Goal: Use online tool/utility: Utilize a website feature to perform a specific function

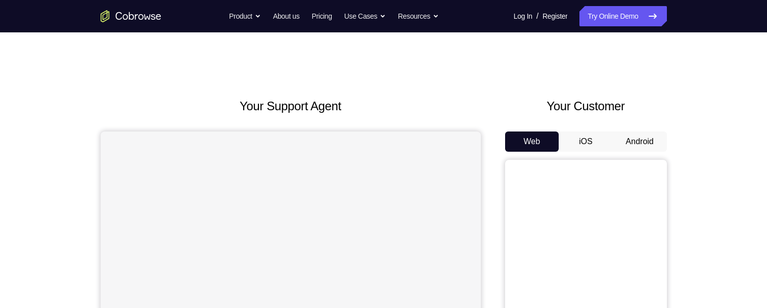
click at [636, 133] on button "Android" at bounding box center [640, 141] width 54 height 20
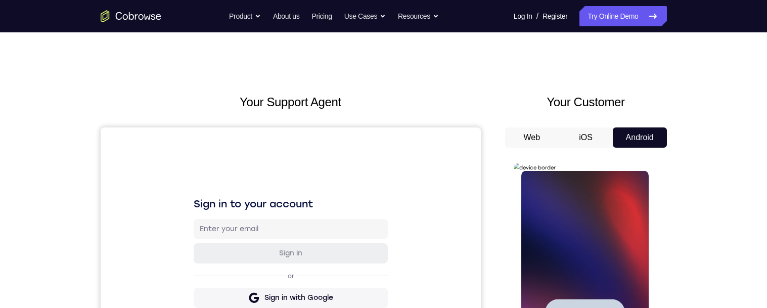
scroll to position [125, 0]
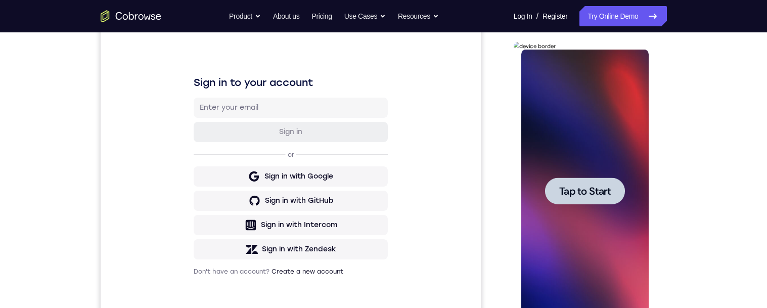
click at [638, 163] on div at bounding box center [584, 191] width 127 height 283
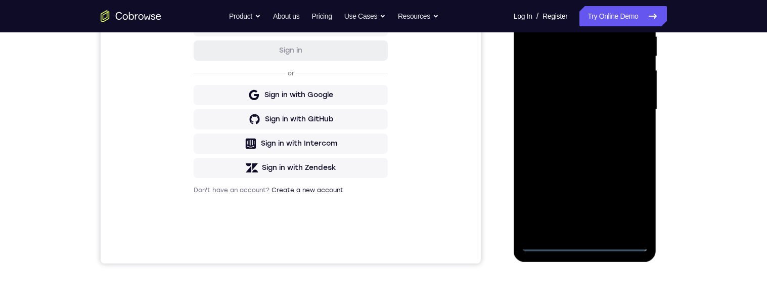
scroll to position [207, 0]
click at [585, 248] on div at bounding box center [584, 109] width 127 height 283
click at [585, 247] on div at bounding box center [584, 109] width 127 height 283
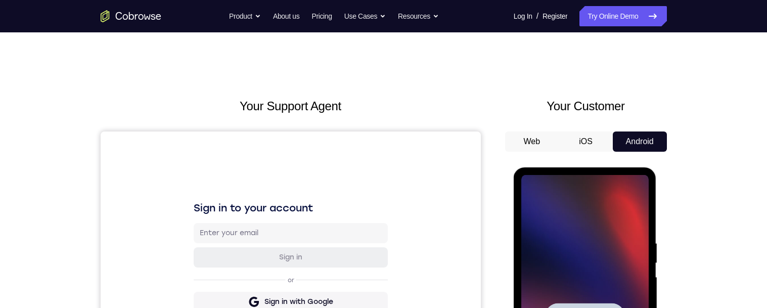
scroll to position [95, 0]
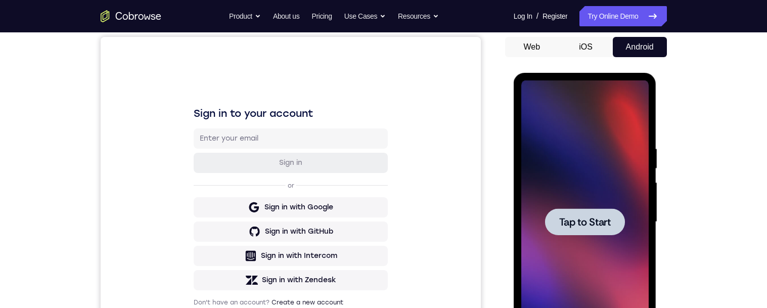
click at [596, 224] on span "Tap to Start" at bounding box center [585, 222] width 52 height 10
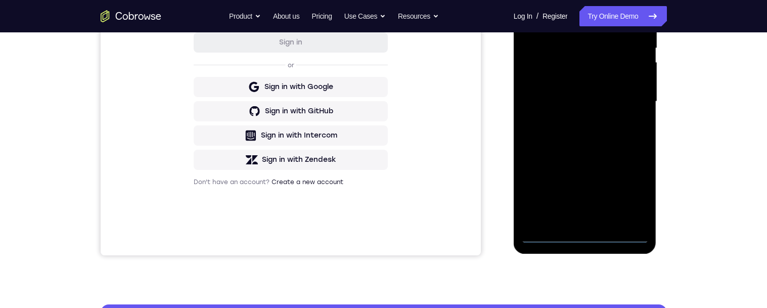
scroll to position [181, 0]
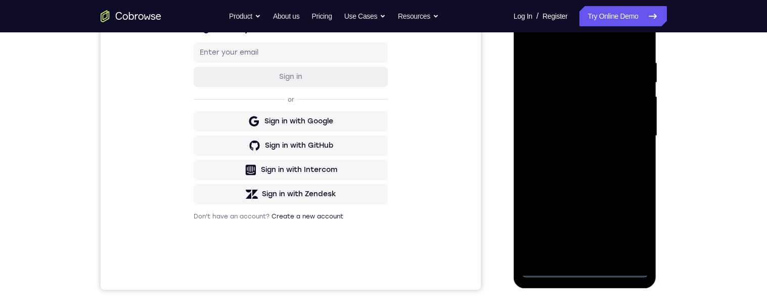
click at [586, 270] on div at bounding box center [584, 135] width 127 height 283
click at [638, 229] on div at bounding box center [584, 135] width 127 height 283
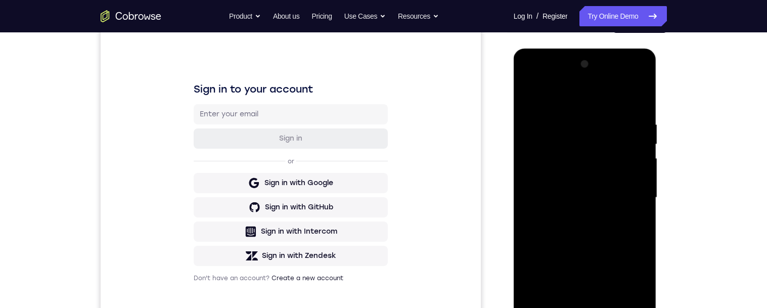
click at [560, 107] on div at bounding box center [584, 197] width 127 height 283
click at [633, 197] on div at bounding box center [584, 197] width 127 height 283
click at [575, 214] on div at bounding box center [584, 197] width 127 height 283
click at [622, 186] on div at bounding box center [584, 197] width 127 height 283
click at [588, 178] on div at bounding box center [584, 197] width 127 height 283
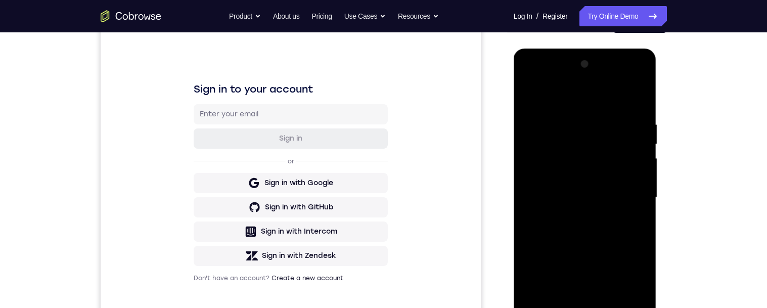
click at [633, 197] on div at bounding box center [584, 197] width 127 height 283
click at [618, 224] on div at bounding box center [584, 197] width 127 height 283
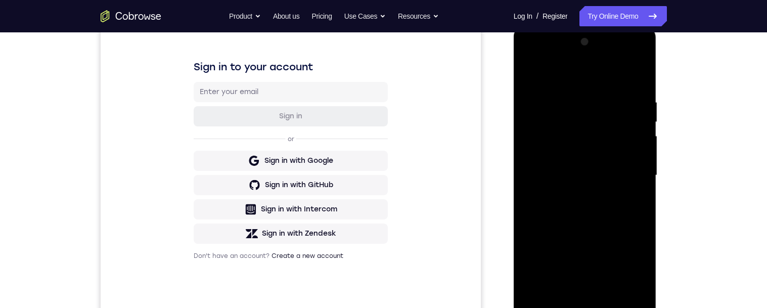
click at [635, 186] on div at bounding box center [584, 175] width 127 height 283
click at [535, 155] on div at bounding box center [584, 175] width 127 height 283
click at [535, 158] on div at bounding box center [584, 175] width 127 height 283
click at [544, 155] on div at bounding box center [584, 175] width 127 height 283
click at [534, 157] on div at bounding box center [584, 175] width 127 height 283
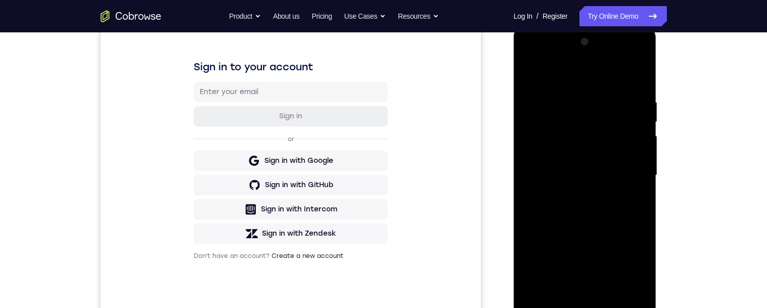
click at [533, 158] on div at bounding box center [584, 175] width 127 height 283
click at [576, 151] on div at bounding box center [584, 175] width 127 height 283
click at [634, 154] on div at bounding box center [584, 175] width 127 height 283
click at [630, 171] on div at bounding box center [584, 175] width 127 height 283
click at [615, 205] on div at bounding box center [584, 175] width 127 height 283
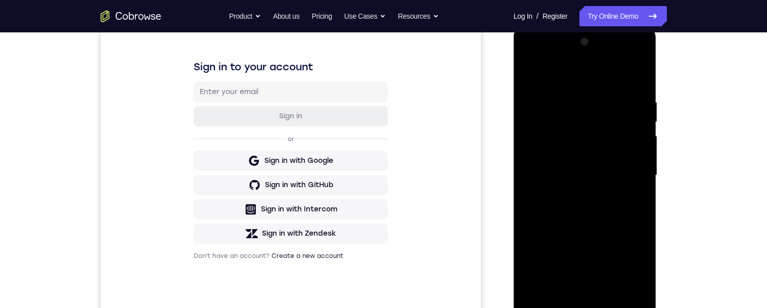
click at [623, 78] on div at bounding box center [584, 175] width 127 height 283
click at [527, 71] on div at bounding box center [584, 175] width 127 height 283
click at [608, 170] on div at bounding box center [584, 175] width 127 height 283
click at [612, 146] on div at bounding box center [584, 175] width 127 height 283
click at [599, 164] on div at bounding box center [584, 175] width 127 height 283
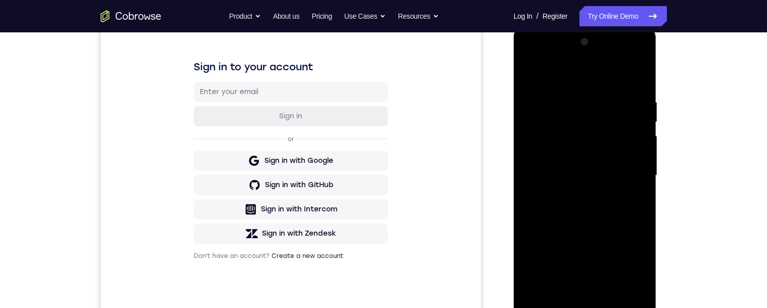
click at [613, 157] on div at bounding box center [584, 175] width 127 height 283
click at [632, 171] on div at bounding box center [584, 175] width 127 height 283
click at [605, 212] on div at bounding box center [584, 175] width 127 height 283
click at [534, 169] on div at bounding box center [584, 175] width 127 height 283
click at [626, 173] on div at bounding box center [584, 175] width 127 height 283
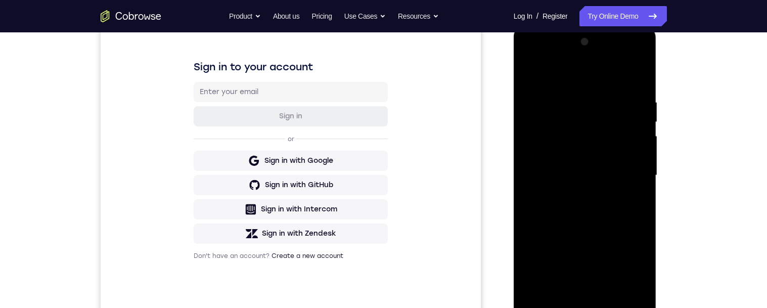
click at [594, 209] on div at bounding box center [584, 175] width 127 height 283
click at [534, 168] on div at bounding box center [584, 175] width 127 height 283
click at [579, 171] on div at bounding box center [584, 175] width 127 height 283
click at [600, 206] on div at bounding box center [584, 175] width 127 height 283
click at [633, 186] on div at bounding box center [584, 175] width 127 height 283
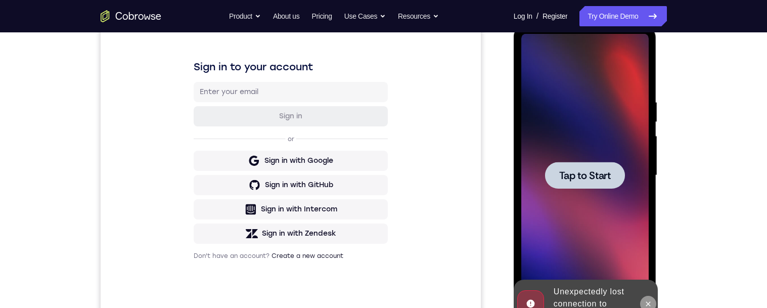
click at [653, 302] on button at bounding box center [648, 304] width 16 height 16
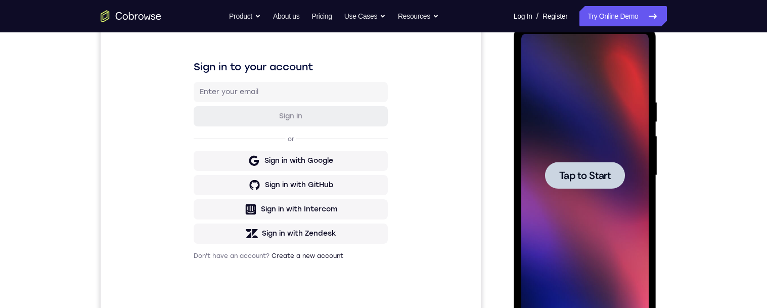
click at [603, 184] on div at bounding box center [585, 175] width 80 height 27
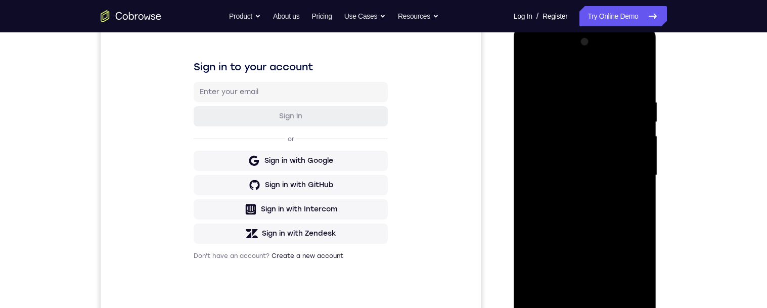
scroll to position [205, 0]
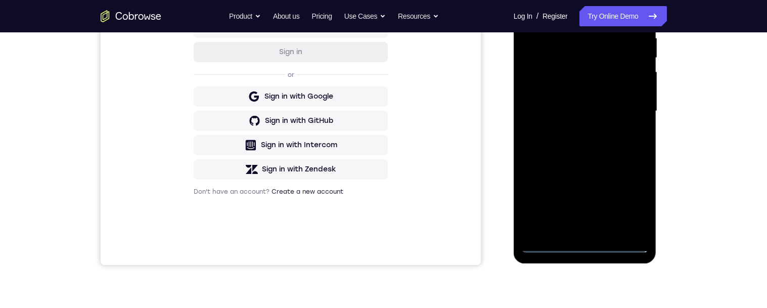
click at [639, 269] on div "Your Support Agent Your Customer Web iOS Android Next Steps We’d be happy to gi…" at bounding box center [383, 160] width 647 height 667
click at [587, 244] on div at bounding box center [584, 111] width 127 height 283
click at [629, 198] on div at bounding box center [584, 111] width 127 height 283
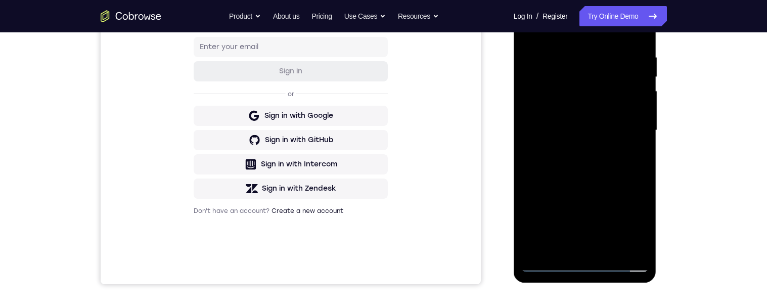
scroll to position [9, 0]
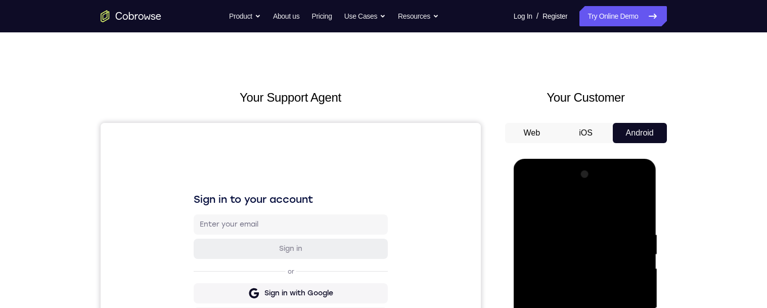
click at [566, 206] on div at bounding box center [584, 307] width 127 height 283
click at [627, 306] on div at bounding box center [584, 307] width 127 height 283
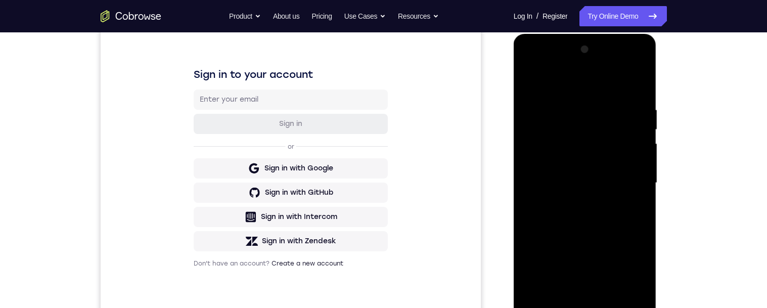
click at [628, 177] on div at bounding box center [584, 182] width 127 height 283
click at [628, 174] on div at bounding box center [584, 182] width 127 height 283
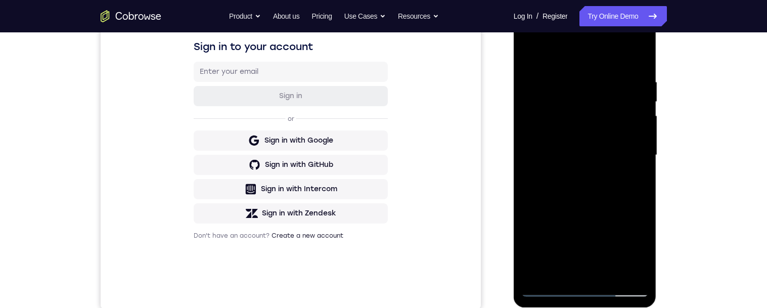
scroll to position [163, 0]
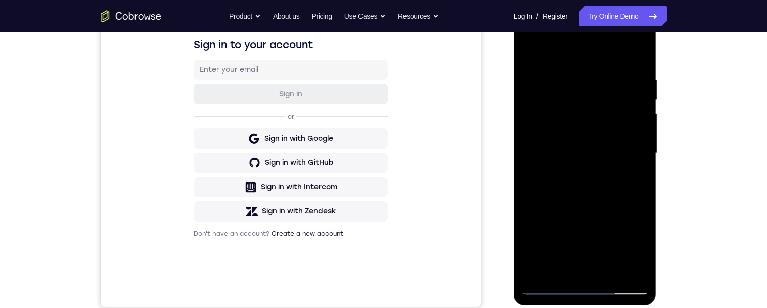
click at [575, 173] on div at bounding box center [584, 153] width 127 height 283
click at [572, 172] on div at bounding box center [584, 153] width 127 height 283
click at [585, 146] on div at bounding box center [584, 153] width 127 height 283
click at [596, 110] on div at bounding box center [584, 153] width 127 height 283
click at [601, 115] on div at bounding box center [584, 153] width 127 height 283
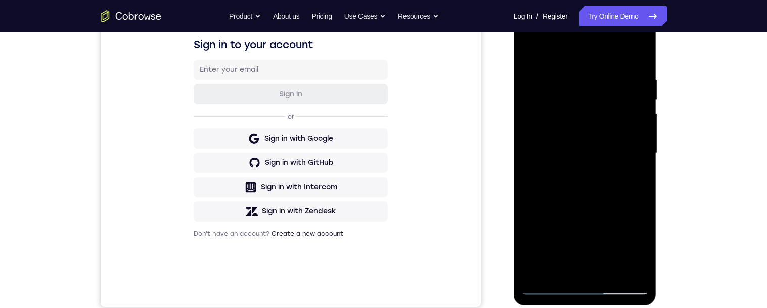
click at [608, 109] on div at bounding box center [584, 153] width 127 height 283
click at [585, 134] on div at bounding box center [584, 153] width 127 height 283
click at [587, 135] on div at bounding box center [584, 153] width 127 height 283
click at [587, 134] on div at bounding box center [584, 153] width 127 height 283
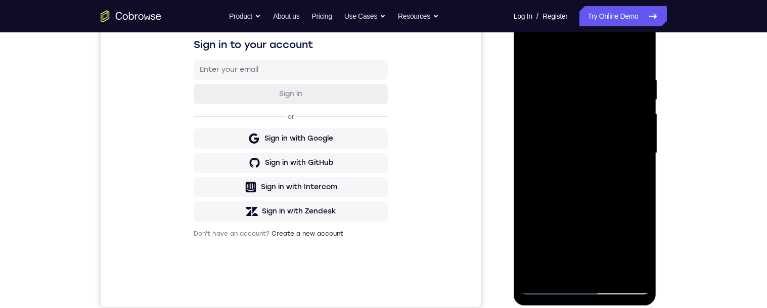
click at [587, 133] on div at bounding box center [584, 153] width 127 height 283
click at [587, 134] on div at bounding box center [584, 153] width 127 height 283
click at [587, 133] on div at bounding box center [584, 153] width 127 height 283
click at [615, 157] on div at bounding box center [584, 153] width 127 height 283
click at [607, 153] on div at bounding box center [584, 153] width 127 height 283
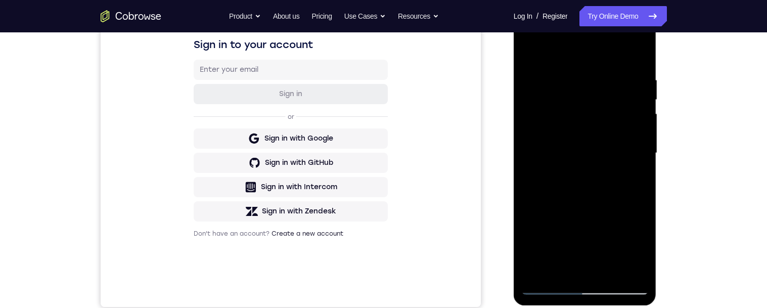
click at [607, 152] on div at bounding box center [584, 153] width 127 height 283
click at [561, 269] on div at bounding box center [584, 153] width 127 height 283
click at [559, 269] on div at bounding box center [584, 153] width 127 height 283
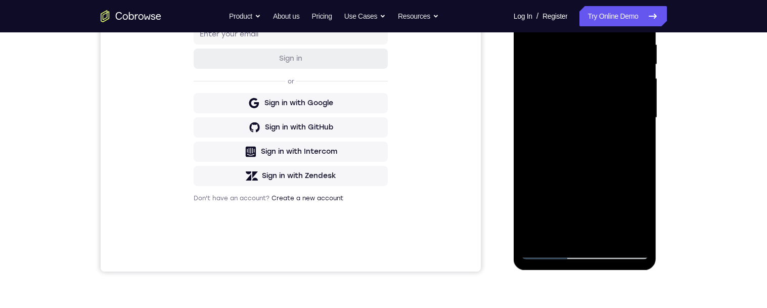
click at [623, 165] on div at bounding box center [584, 117] width 127 height 283
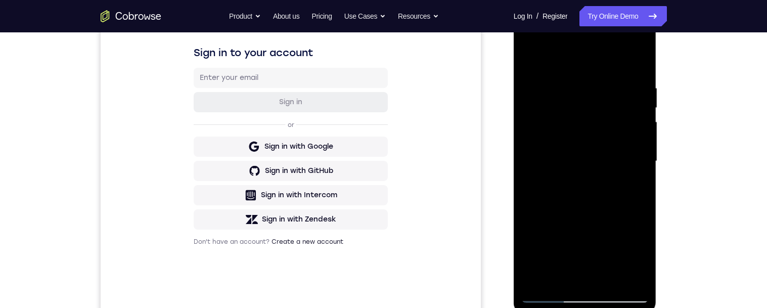
click at [541, 207] on div at bounding box center [584, 161] width 127 height 283
click at [616, 204] on div at bounding box center [584, 161] width 127 height 283
click at [587, 206] on div at bounding box center [584, 161] width 127 height 283
click at [599, 208] on div at bounding box center [584, 161] width 127 height 283
click at [602, 207] on div at bounding box center [584, 161] width 127 height 283
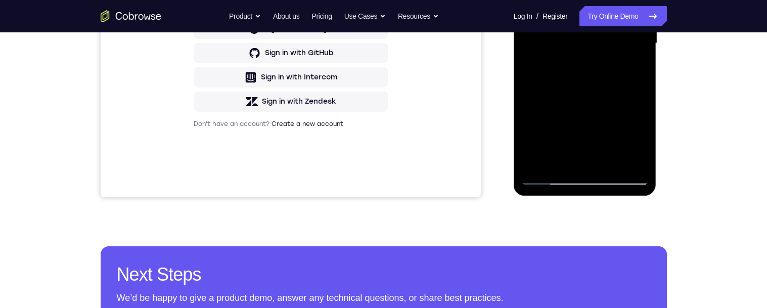
scroll to position [240, 0]
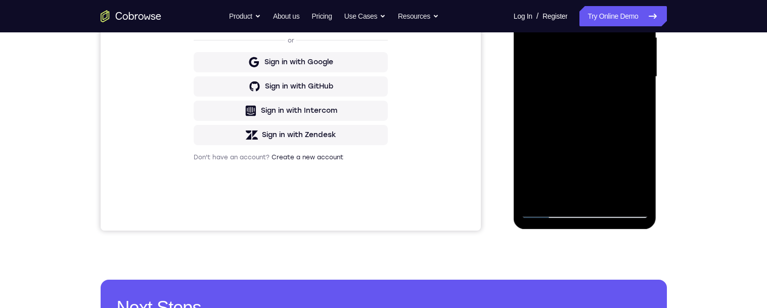
click at [618, 126] on div at bounding box center [584, 76] width 127 height 283
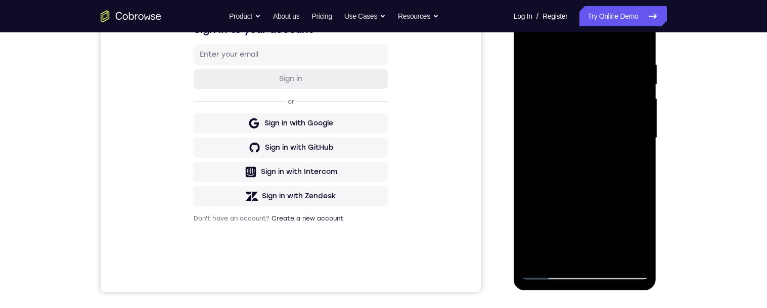
scroll to position [161, 0]
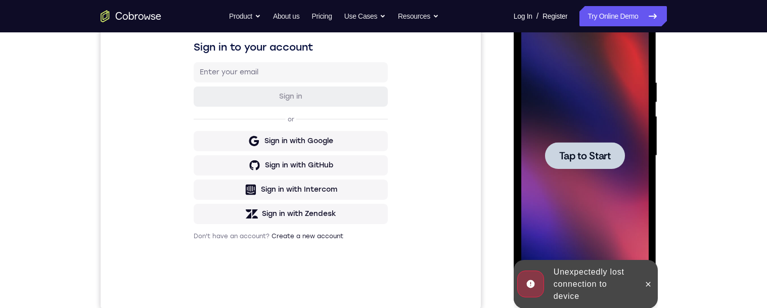
click at [596, 151] on span "Tap to Start" at bounding box center [585, 156] width 52 height 10
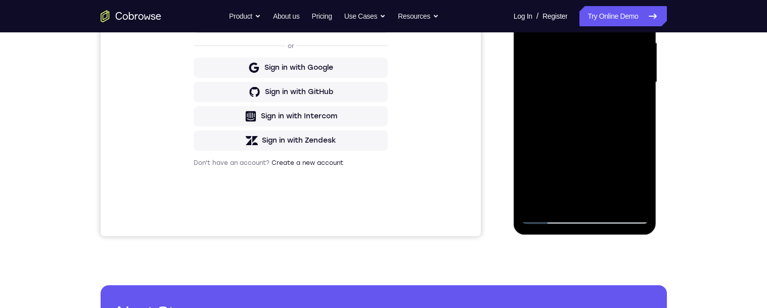
scroll to position [252, 0]
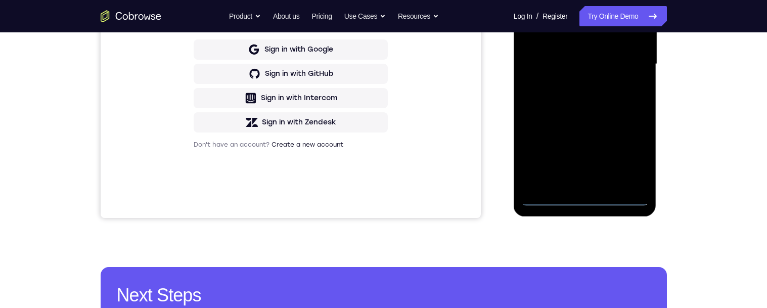
click at [587, 198] on div at bounding box center [584, 64] width 127 height 283
click at [589, 201] on div at bounding box center [584, 64] width 127 height 283
click at [629, 153] on div at bounding box center [584, 64] width 127 height 283
click at [566, 0] on div at bounding box center [584, 64] width 127 height 283
click at [630, 63] on div at bounding box center [584, 64] width 127 height 283
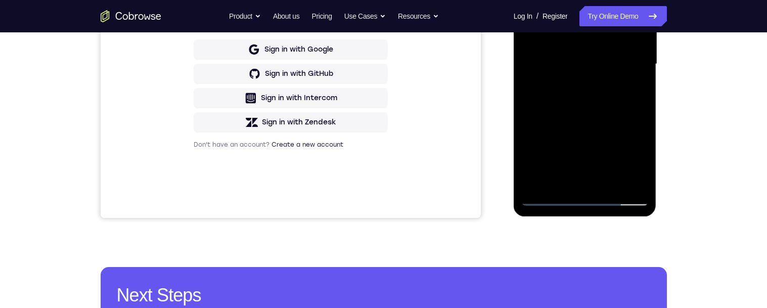
scroll to position [114, 0]
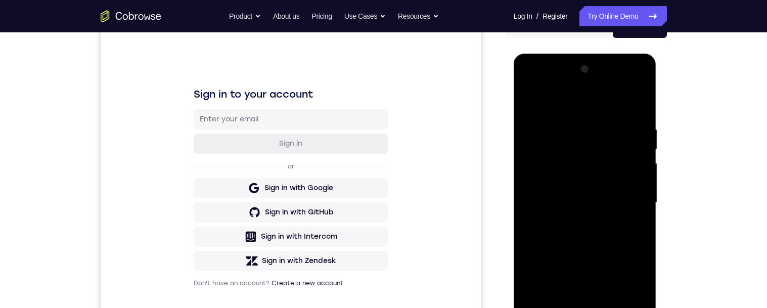
click at [574, 219] on div at bounding box center [584, 202] width 127 height 283
click at [578, 220] on div at bounding box center [584, 202] width 127 height 283
click at [571, 221] on div at bounding box center [584, 202] width 127 height 283
click at [527, 103] on div at bounding box center [584, 202] width 127 height 283
click at [609, 196] on div at bounding box center [584, 202] width 127 height 283
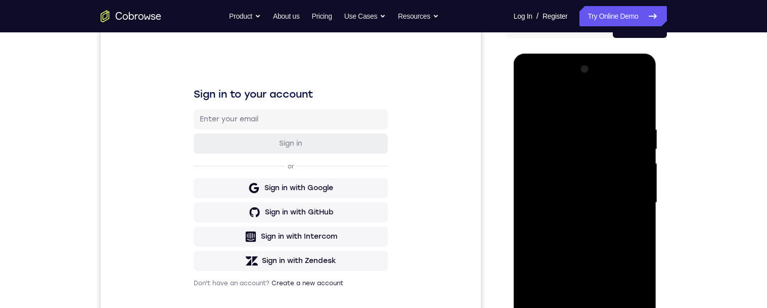
click at [557, 180] on div at bounding box center [584, 202] width 127 height 283
click at [613, 203] on div at bounding box center [584, 202] width 127 height 283
click at [608, 202] on div at bounding box center [584, 202] width 127 height 283
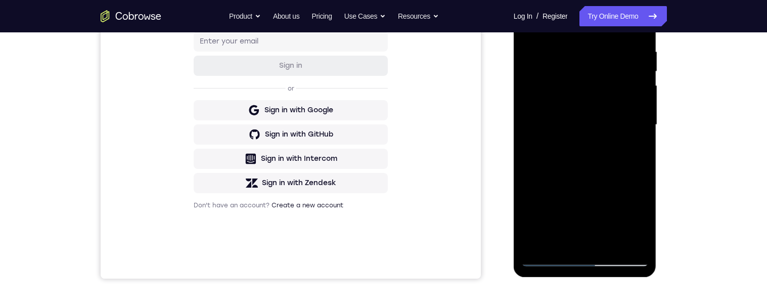
scroll to position [223, 0]
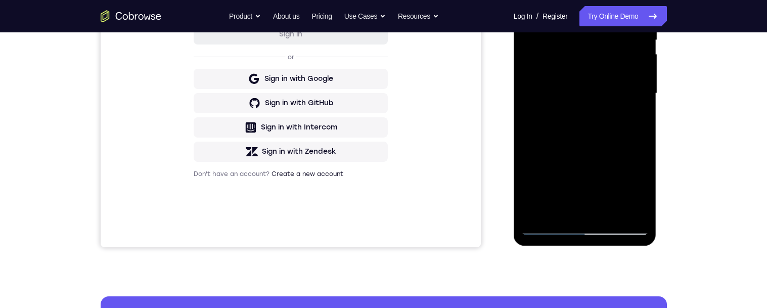
click at [563, 214] on div at bounding box center [584, 93] width 127 height 283
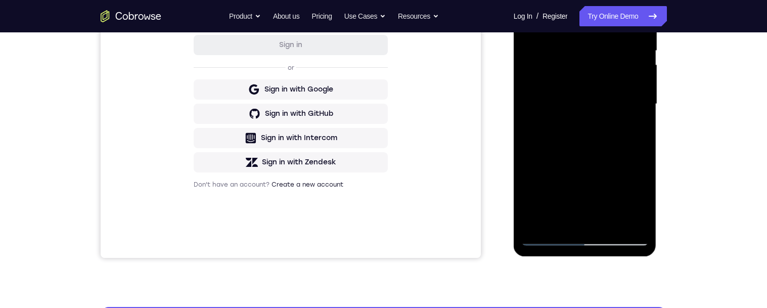
scroll to position [244, 0]
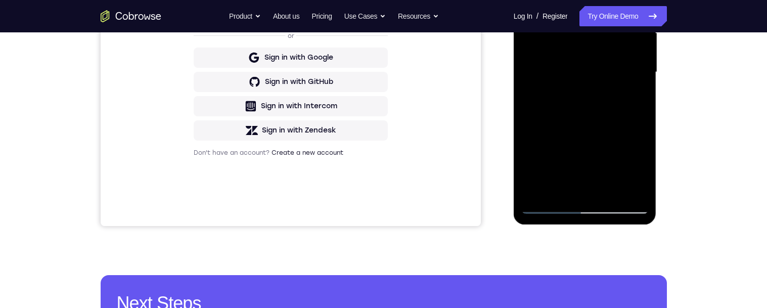
click at [564, 191] on div at bounding box center [584, 72] width 127 height 283
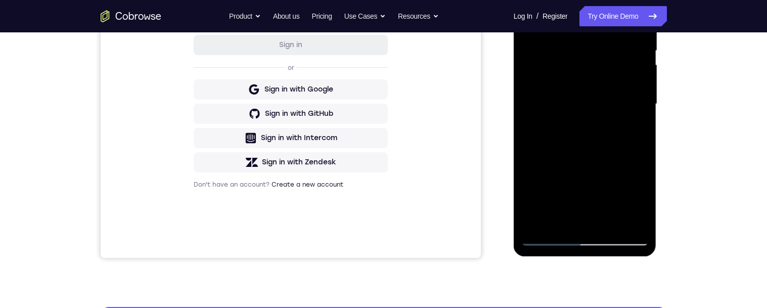
scroll to position [211, 0]
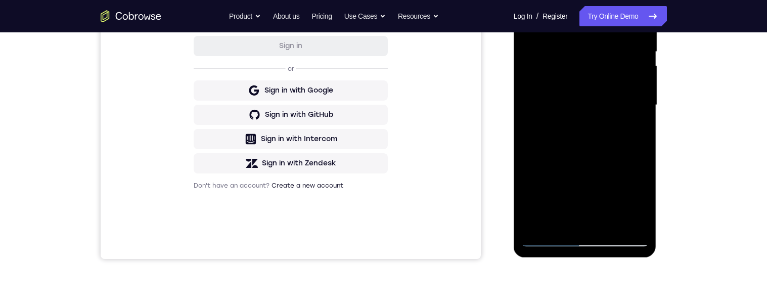
click at [612, 155] on div at bounding box center [584, 105] width 127 height 283
click at [618, 157] on div at bounding box center [584, 105] width 127 height 283
click at [605, 153] on div at bounding box center [584, 105] width 127 height 283
click at [587, 150] on div at bounding box center [584, 105] width 127 height 283
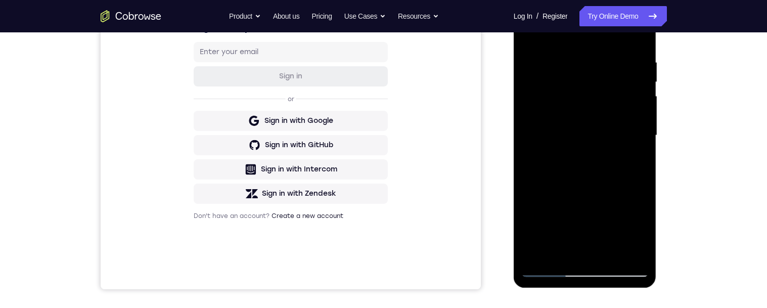
click at [622, 181] on div at bounding box center [584, 135] width 127 height 283
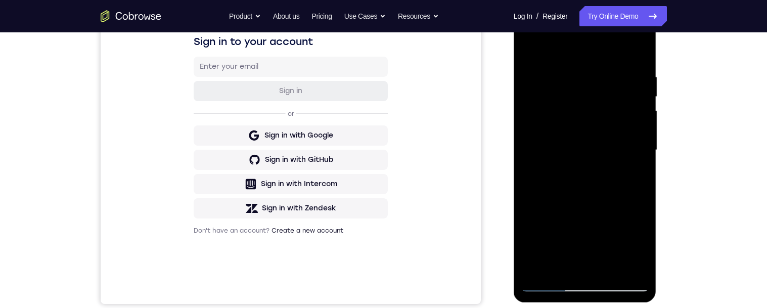
scroll to position [155, 0]
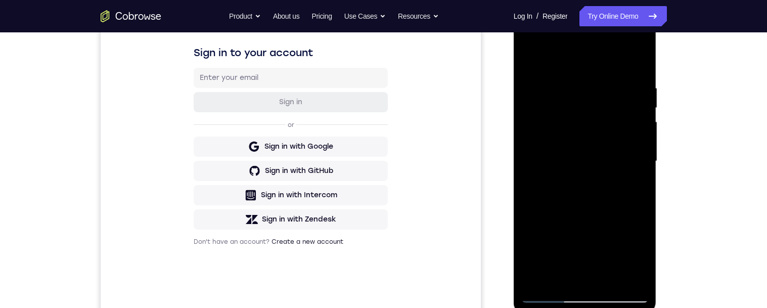
click at [627, 57] on div at bounding box center [584, 161] width 127 height 283
click at [631, 60] on div at bounding box center [584, 161] width 127 height 283
click at [633, 60] on div at bounding box center [584, 161] width 127 height 283
click at [600, 209] on div at bounding box center [584, 161] width 127 height 283
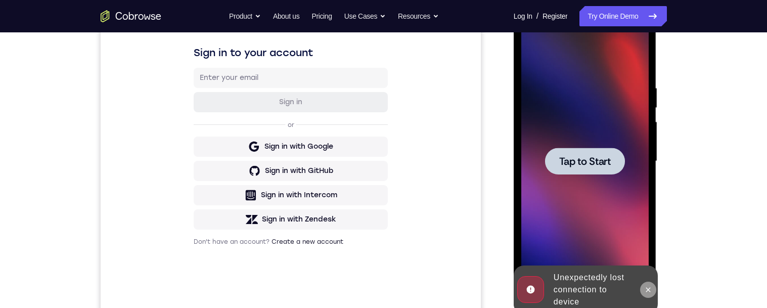
click at [652, 293] on icon at bounding box center [648, 290] width 8 height 8
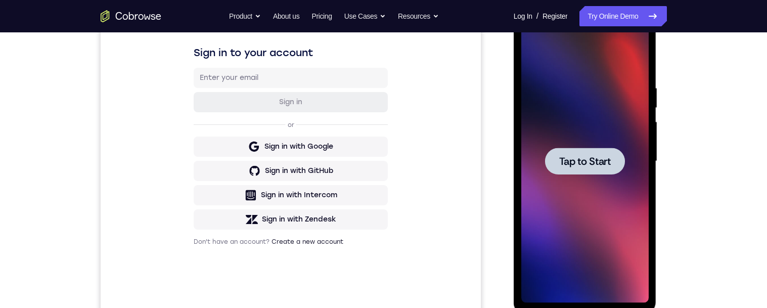
scroll to position [136, 0]
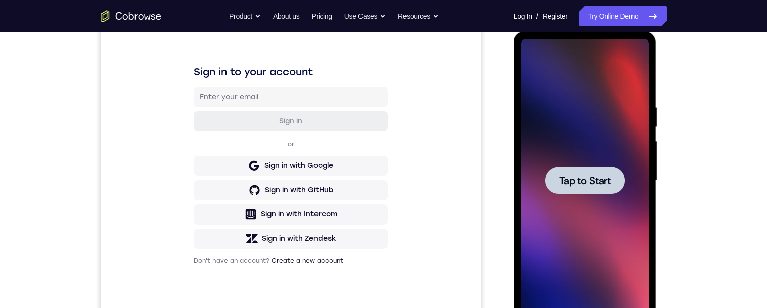
click at [614, 175] on div at bounding box center [585, 180] width 80 height 27
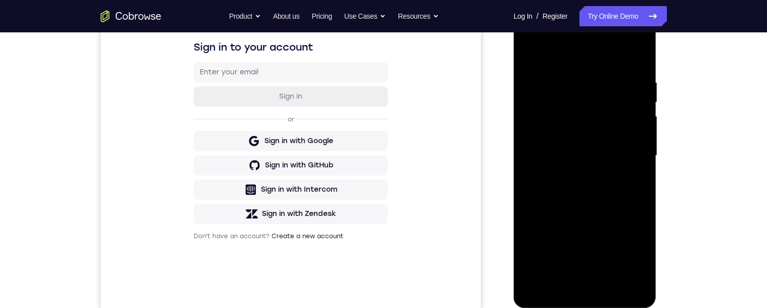
scroll to position [178, 0]
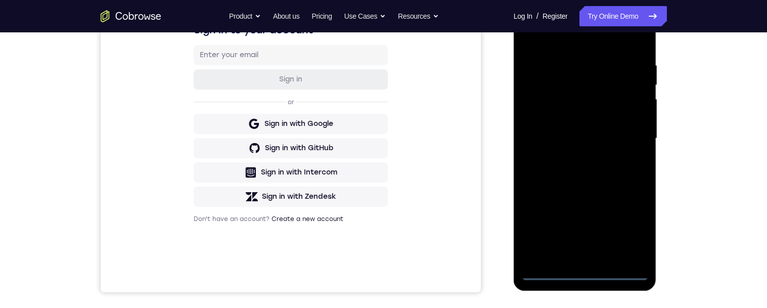
click at [593, 276] on div at bounding box center [584, 138] width 127 height 283
click at [633, 229] on div at bounding box center [584, 138] width 127 height 283
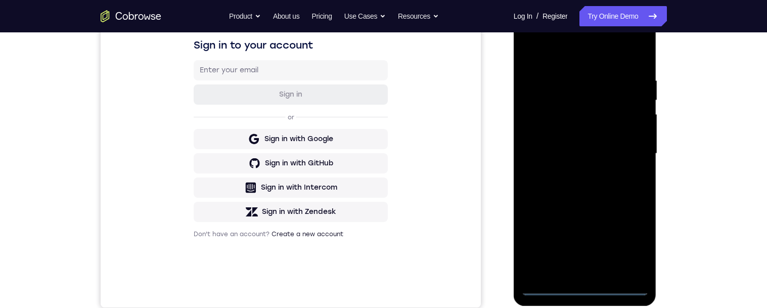
scroll to position [82, 0]
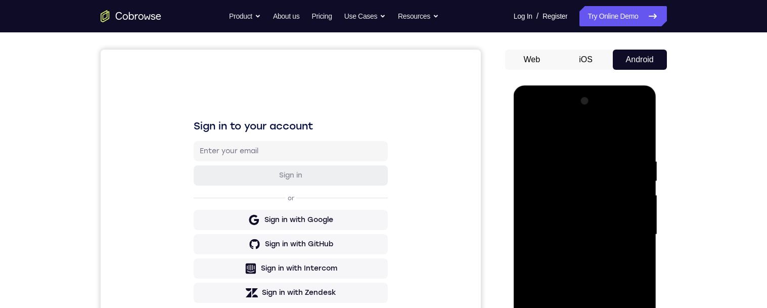
click at [595, 133] on div at bounding box center [584, 234] width 127 height 283
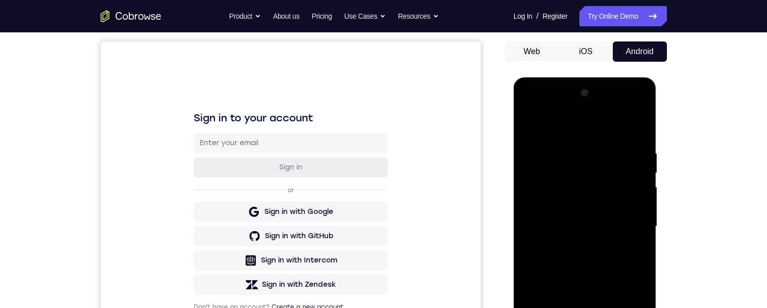
click at [627, 218] on div at bounding box center [584, 226] width 127 height 283
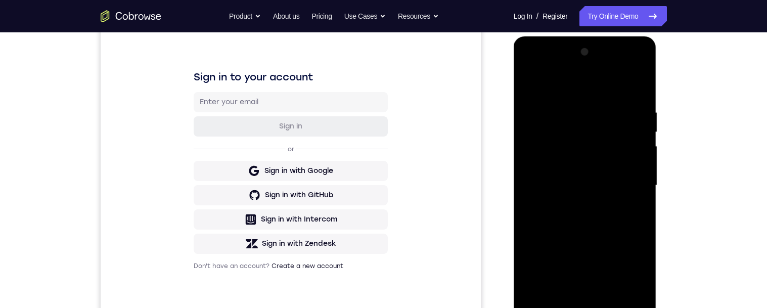
scroll to position [180, 0]
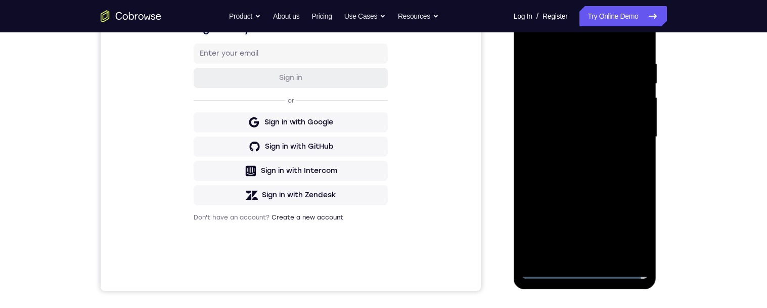
click at [575, 252] on div at bounding box center [584, 136] width 127 height 283
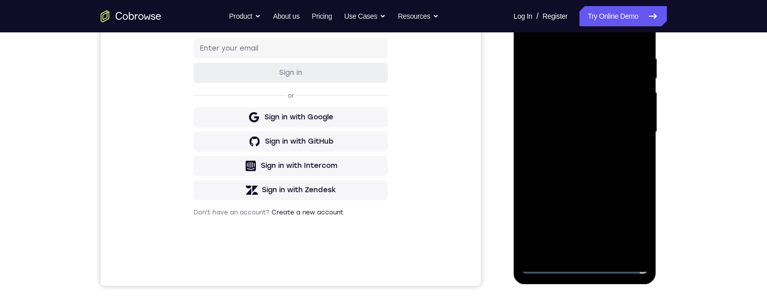
click at [576, 247] on div at bounding box center [584, 131] width 127 height 283
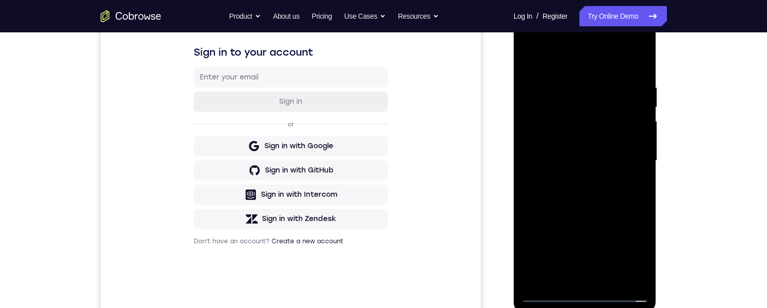
click at [528, 62] on div at bounding box center [584, 160] width 127 height 283
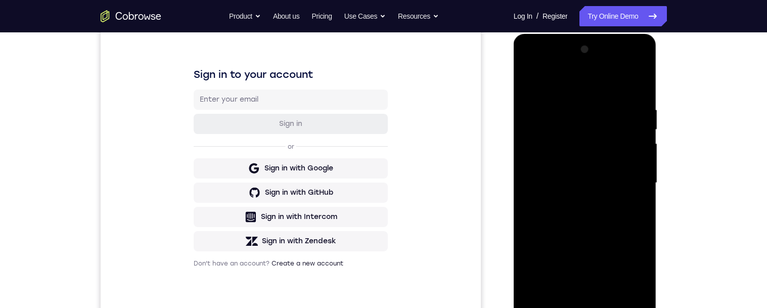
click at [592, 178] on div at bounding box center [584, 182] width 127 height 283
click at [611, 169] on div at bounding box center [584, 182] width 127 height 283
click at [609, 182] on div at bounding box center [584, 182] width 127 height 283
click at [600, 224] on div at bounding box center [584, 182] width 127 height 283
click at [538, 178] on div at bounding box center [584, 182] width 127 height 283
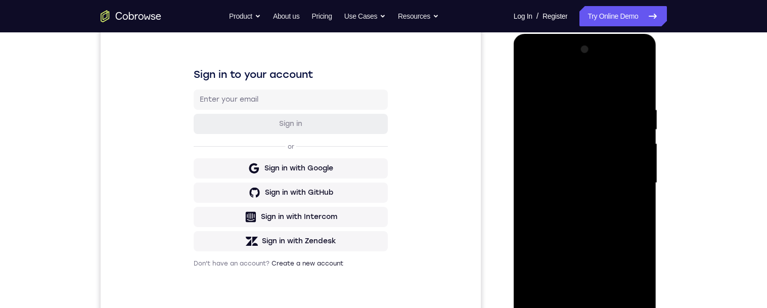
click at [535, 144] on div at bounding box center [584, 182] width 127 height 283
click at [535, 145] on div at bounding box center [584, 182] width 127 height 283
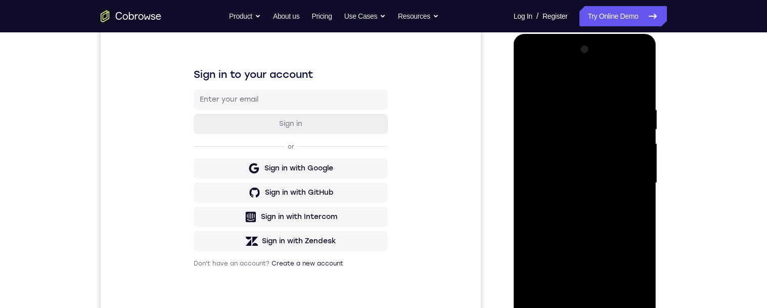
click at [537, 142] on div at bounding box center [584, 182] width 127 height 283
click at [589, 185] on div at bounding box center [584, 182] width 127 height 283
click at [603, 226] on div at bounding box center [584, 182] width 127 height 283
click at [533, 177] on div at bounding box center [584, 182] width 127 height 283
click at [533, 144] on div at bounding box center [584, 182] width 127 height 283
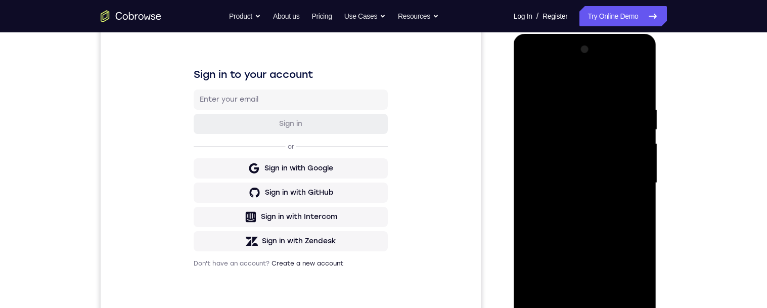
click at [533, 144] on div at bounding box center [584, 182] width 127 height 283
click at [534, 144] on div at bounding box center [584, 182] width 127 height 283
click at [555, 140] on div at bounding box center [584, 182] width 127 height 283
click at [558, 145] on div at bounding box center [584, 182] width 127 height 283
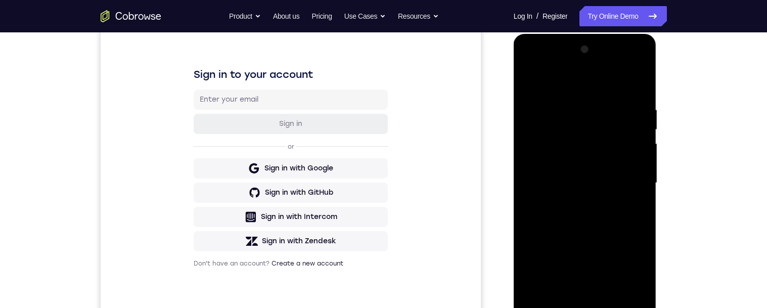
click at [552, 140] on div at bounding box center [584, 182] width 127 height 283
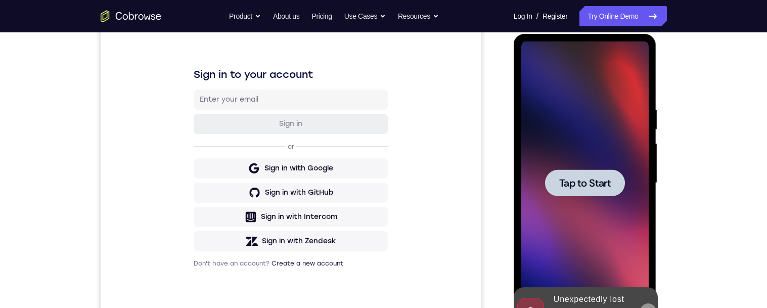
click at [649, 307] on button at bounding box center [648, 311] width 16 height 16
click at [596, 184] on span "Tap to Start" at bounding box center [585, 183] width 52 height 10
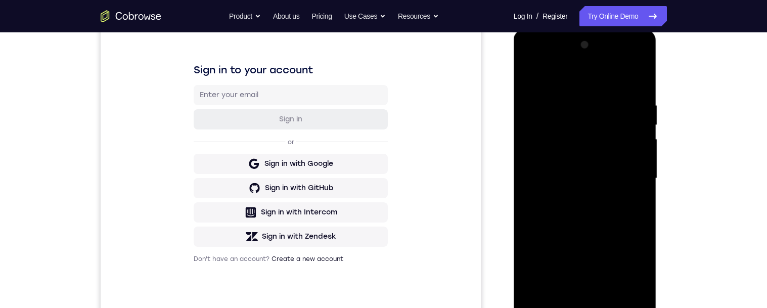
scroll to position [186, 0]
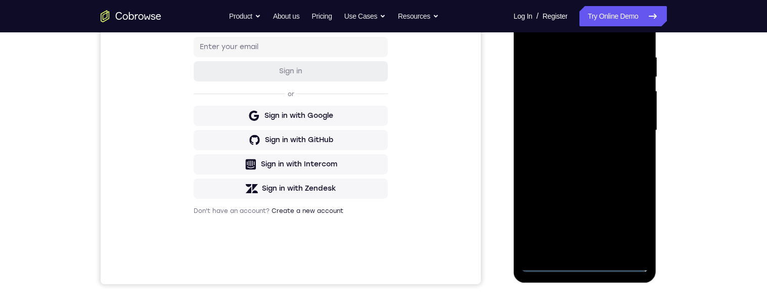
click at [552, 265] on div at bounding box center [584, 130] width 127 height 283
click at [582, 265] on div at bounding box center [584, 130] width 127 height 283
click at [552, 264] on div at bounding box center [584, 130] width 127 height 283
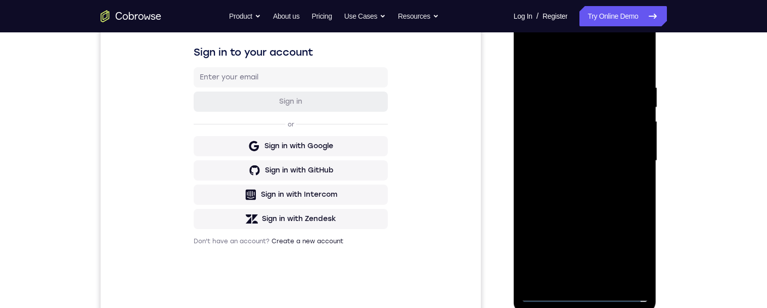
click at [549, 298] on div at bounding box center [584, 160] width 127 height 283
click at [546, 297] on div at bounding box center [584, 161] width 127 height 283
click at [552, 290] on div at bounding box center [584, 161] width 127 height 283
click at [584, 290] on div at bounding box center [584, 161] width 127 height 283
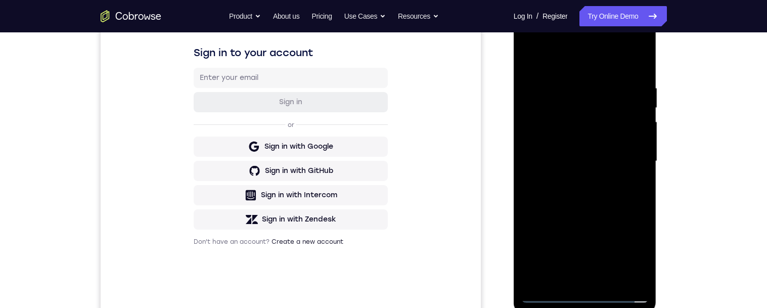
click at [554, 293] on div at bounding box center [584, 161] width 127 height 283
click at [585, 295] on div at bounding box center [584, 161] width 127 height 283
click at [552, 295] on div at bounding box center [584, 161] width 127 height 283
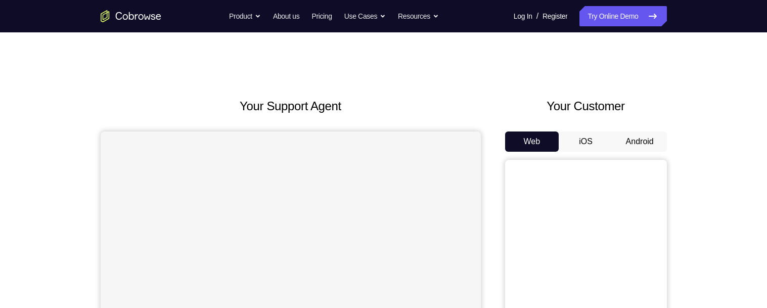
click at [644, 133] on button "Android" at bounding box center [640, 141] width 54 height 20
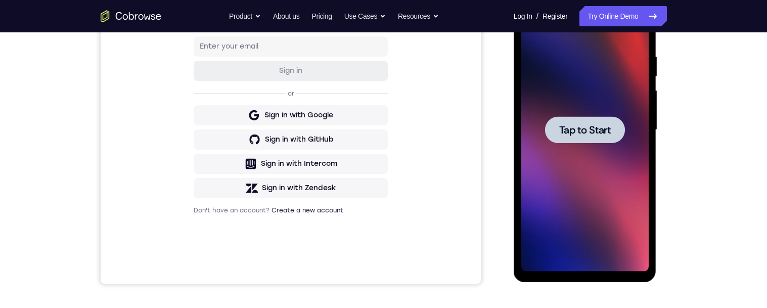
click at [615, 140] on div at bounding box center [585, 129] width 80 height 27
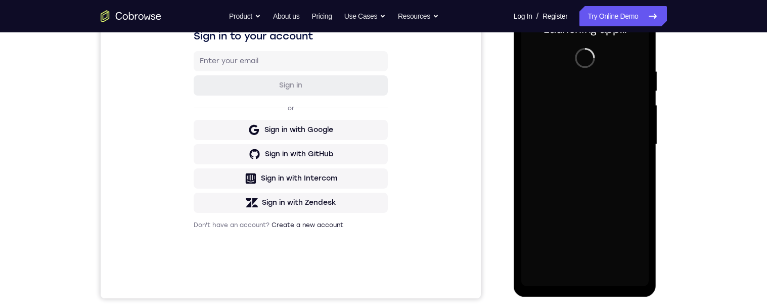
scroll to position [171, 0]
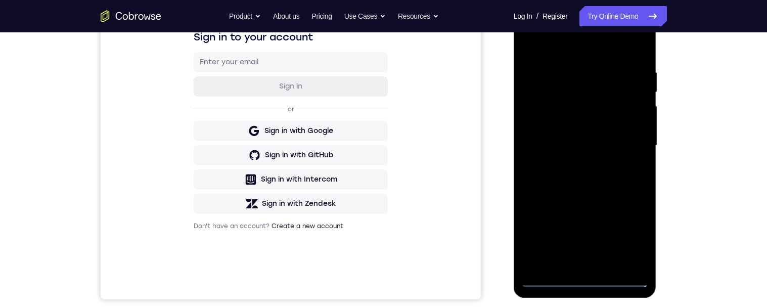
click at [587, 279] on div at bounding box center [584, 145] width 127 height 283
drag, startPoint x: 626, startPoint y: 240, endPoint x: 1025, endPoint y: 210, distance: 400.7
click at [626, 240] on div at bounding box center [584, 145] width 127 height 283
click at [578, 42] on div at bounding box center [584, 145] width 127 height 283
click at [627, 139] on div at bounding box center [584, 145] width 127 height 283
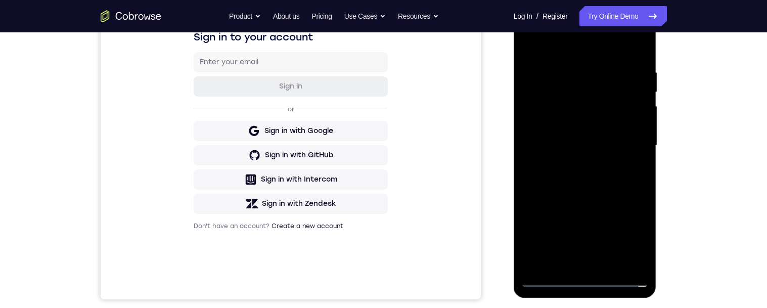
click at [579, 159] on div at bounding box center [584, 145] width 127 height 283
click at [579, 132] on div at bounding box center [584, 145] width 127 height 283
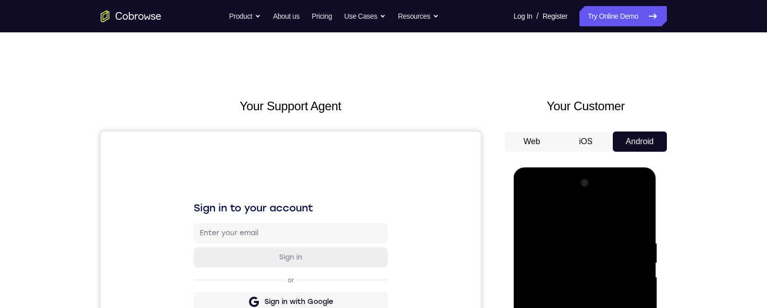
scroll to position [64, 0]
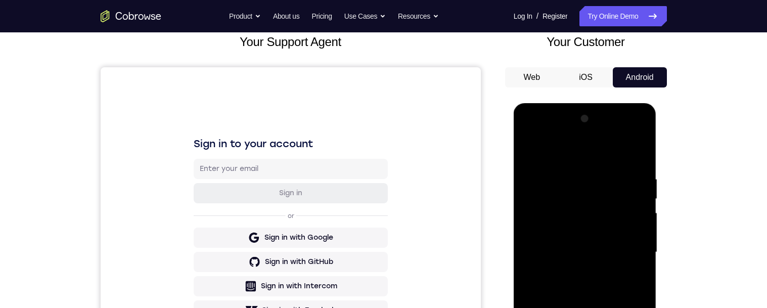
click at [556, 230] on div at bounding box center [584, 252] width 127 height 283
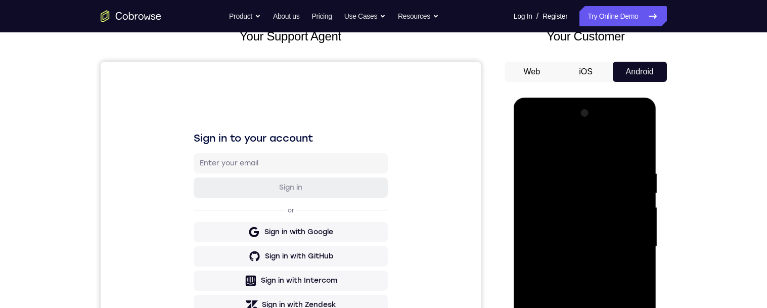
click at [547, 203] on div at bounding box center [584, 246] width 127 height 283
click at [533, 224] on div at bounding box center [584, 246] width 127 height 283
click at [581, 246] on div at bounding box center [584, 246] width 127 height 283
click at [570, 280] on div at bounding box center [584, 246] width 127 height 283
click at [585, 274] on div at bounding box center [584, 246] width 127 height 283
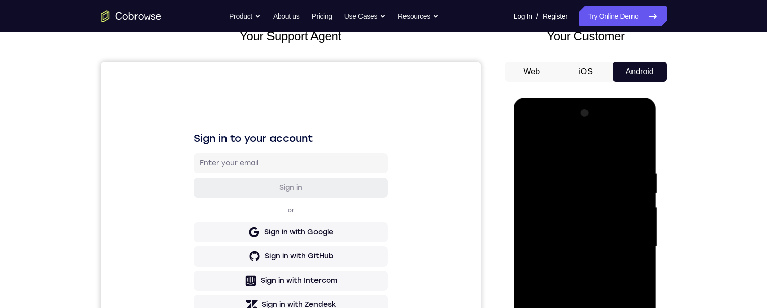
scroll to position [99, 0]
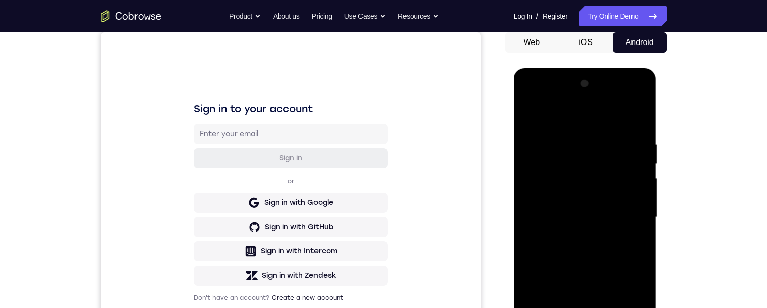
click at [609, 265] on div at bounding box center [584, 217] width 127 height 283
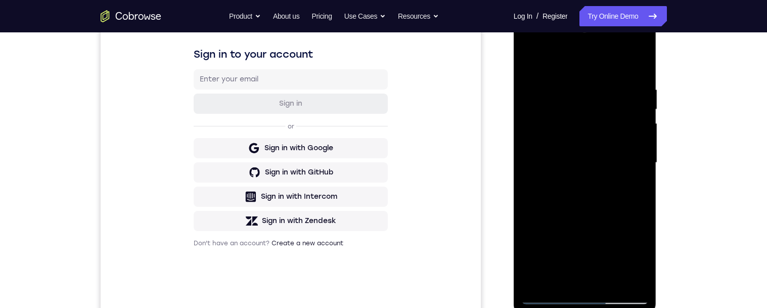
scroll to position [158, 0]
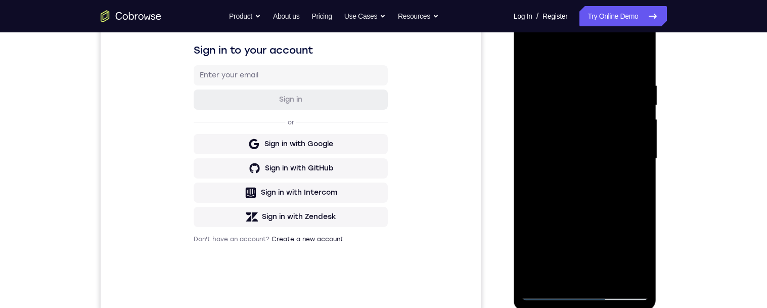
click at [617, 274] on div at bounding box center [584, 158] width 127 height 283
click at [605, 212] on div at bounding box center [584, 158] width 127 height 283
click at [612, 82] on div at bounding box center [584, 158] width 127 height 283
click at [585, 122] on div at bounding box center [584, 158] width 127 height 283
click at [638, 184] on div at bounding box center [584, 158] width 127 height 283
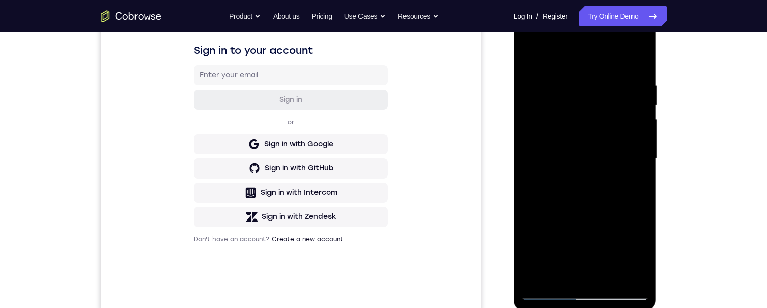
drag, startPoint x: 638, startPoint y: 182, endPoint x: 1176, endPoint y: 189, distance: 538.2
click at [638, 182] on div at bounding box center [584, 158] width 127 height 283
click at [636, 184] on div at bounding box center [584, 158] width 127 height 283
click at [634, 182] on div at bounding box center [584, 158] width 127 height 283
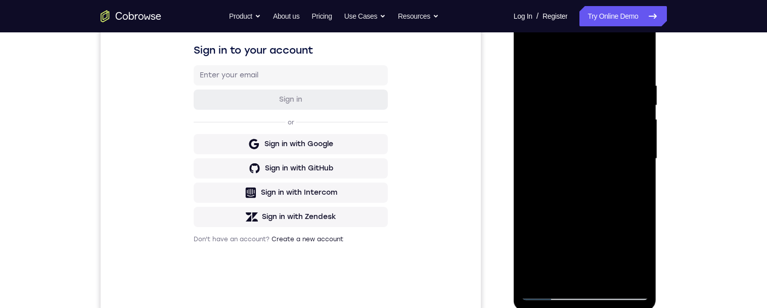
scroll to position [121, 0]
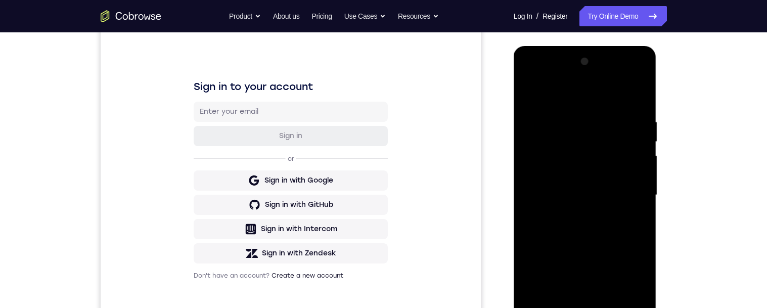
click at [547, 96] on div at bounding box center [584, 195] width 127 height 283
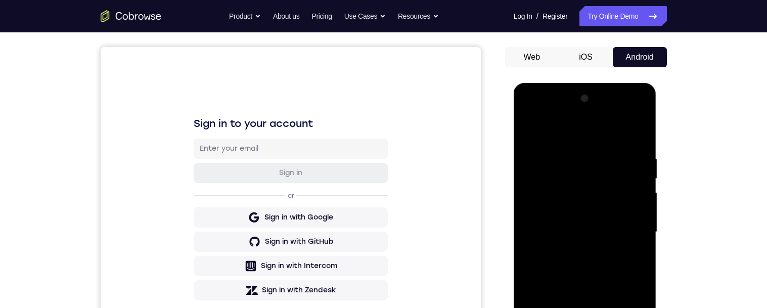
click at [546, 161] on div at bounding box center [584, 232] width 127 height 283
click at [637, 225] on div at bounding box center [584, 232] width 127 height 283
click at [617, 292] on div at bounding box center [584, 232] width 127 height 283
click at [543, 159] on div at bounding box center [584, 232] width 127 height 283
click at [622, 300] on div at bounding box center [584, 232] width 127 height 283
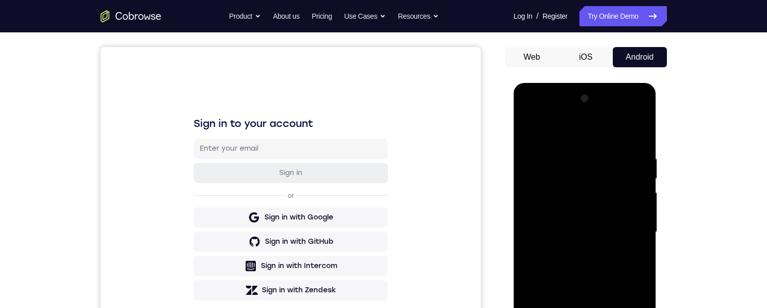
click at [617, 286] on div at bounding box center [584, 232] width 127 height 283
click at [532, 234] on div at bounding box center [584, 232] width 127 height 283
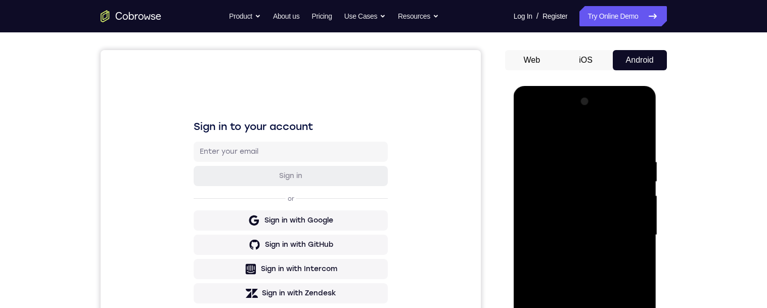
click at [640, 99] on div at bounding box center [584, 235] width 127 height 283
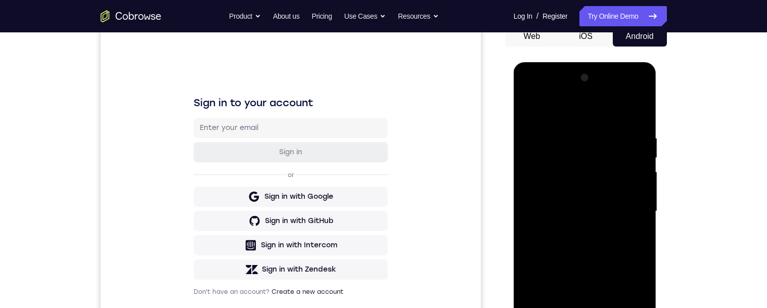
click at [578, 215] on div at bounding box center [584, 211] width 127 height 283
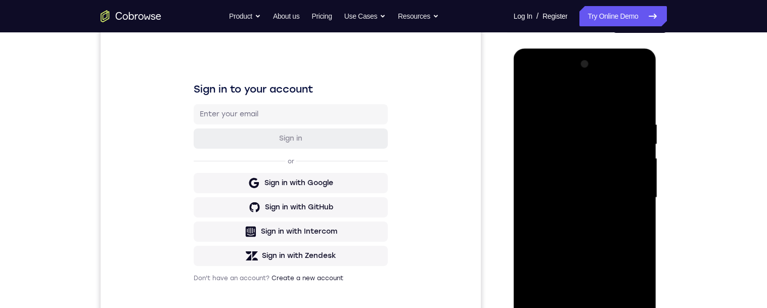
click at [628, 168] on div at bounding box center [584, 197] width 127 height 283
click at [638, 71] on div at bounding box center [584, 197] width 127 height 283
click at [638, 70] on div at bounding box center [584, 197] width 127 height 283
click at [555, 200] on div at bounding box center [584, 197] width 127 height 283
click at [647, 60] on div at bounding box center [584, 197] width 127 height 283
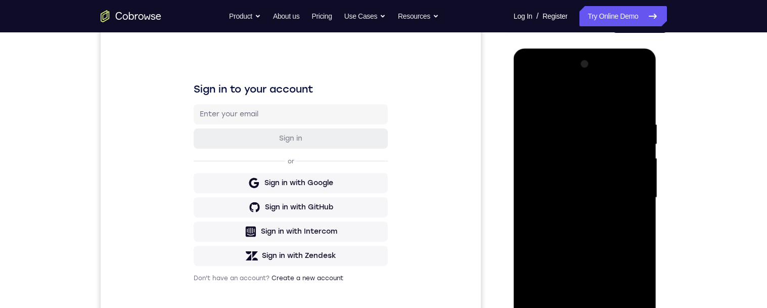
click at [641, 69] on div at bounding box center [584, 197] width 127 height 283
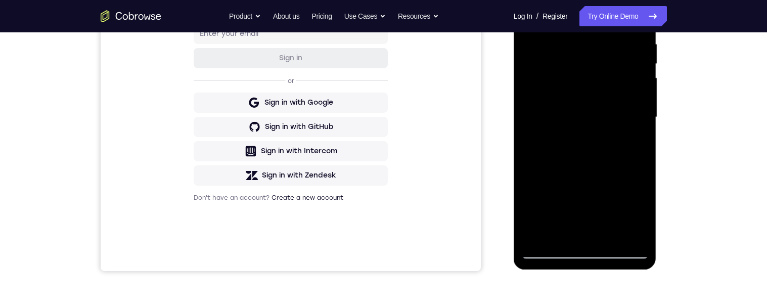
scroll to position [185, 0]
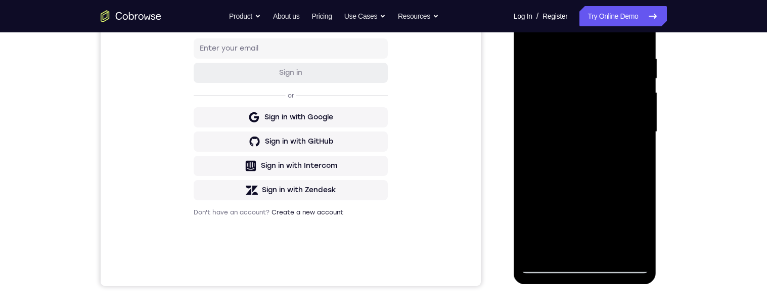
click at [580, 138] on div at bounding box center [584, 131] width 127 height 283
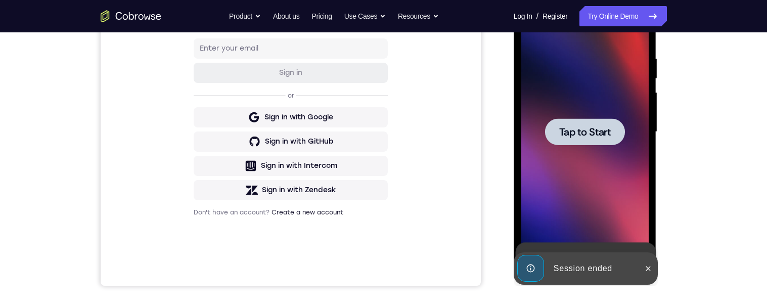
click at [623, 219] on div at bounding box center [584, 131] width 127 height 283
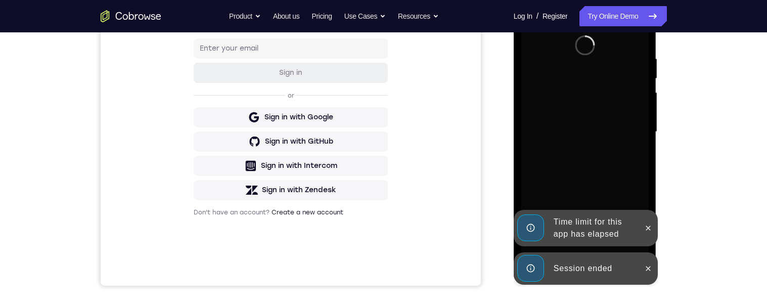
click at [652, 273] on button at bounding box center [648, 268] width 16 height 16
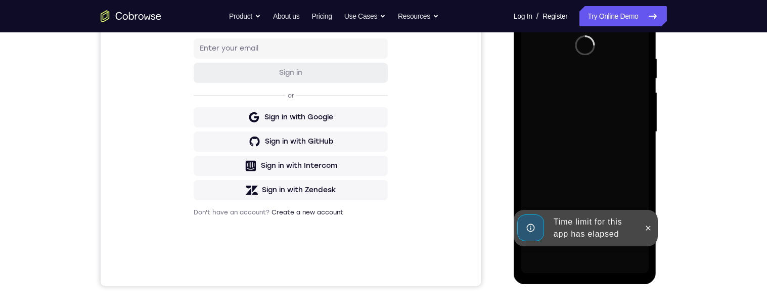
scroll to position [199, 0]
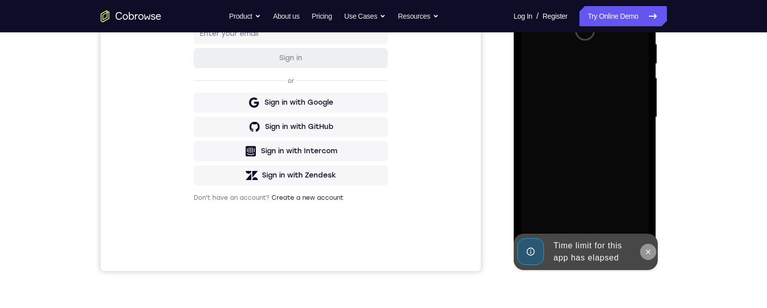
click at [649, 256] on button at bounding box center [648, 252] width 16 height 16
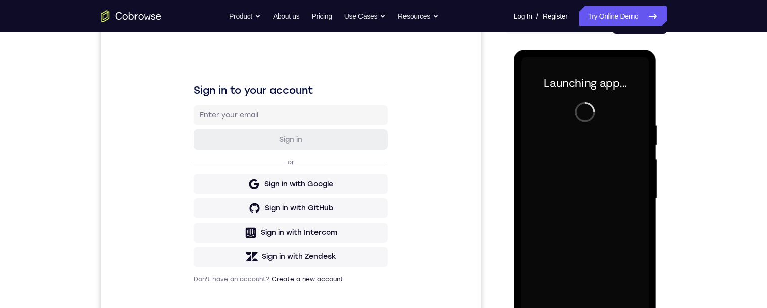
scroll to position [0, 0]
